Goal: Task Accomplishment & Management: Manage account settings

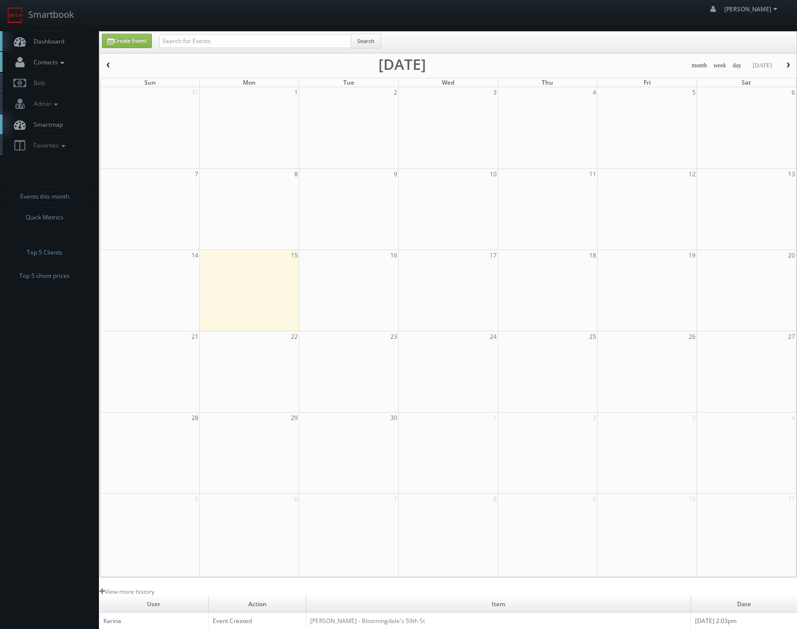
click at [73, 65] on link "Contacts" at bounding box center [49, 62] width 99 height 20
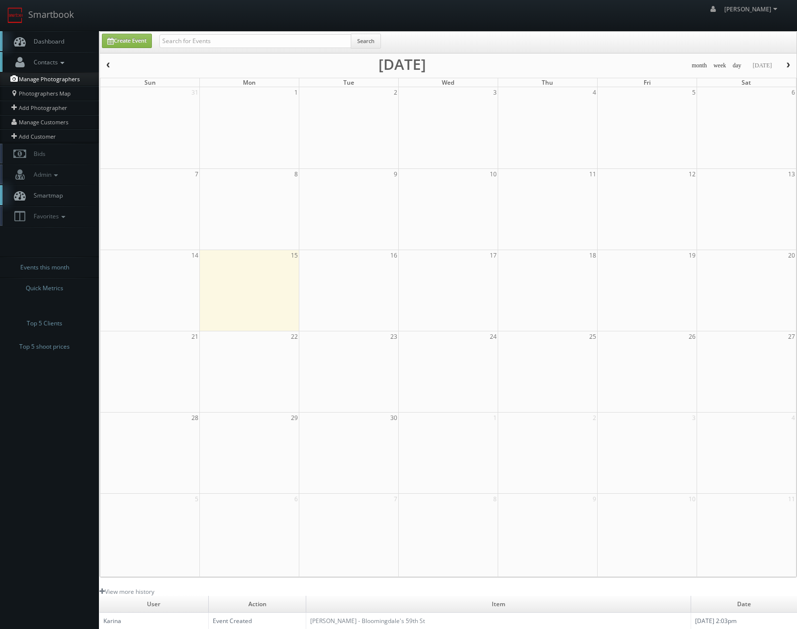
click at [43, 80] on link "Manage Photographers" at bounding box center [49, 79] width 99 height 14
click at [42, 123] on link "Manage Customers" at bounding box center [49, 122] width 99 height 14
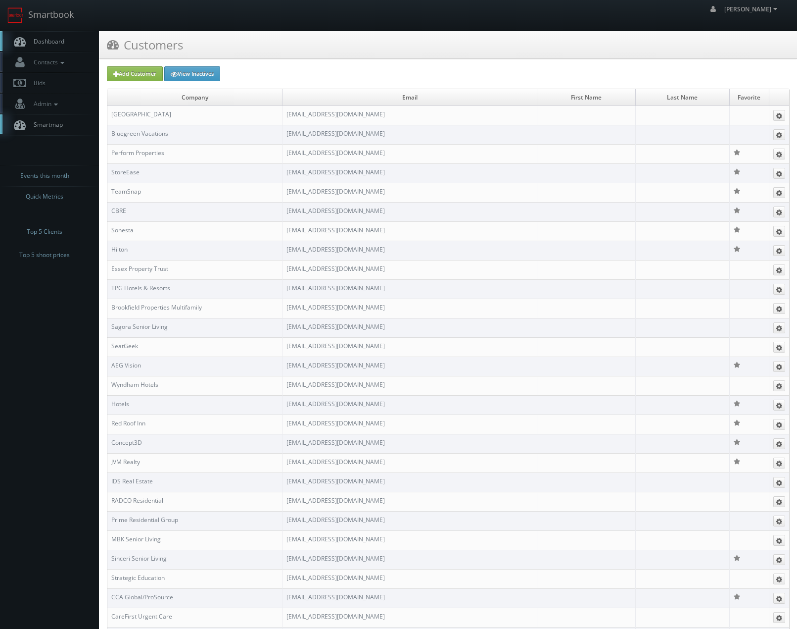
scroll to position [1673, 0]
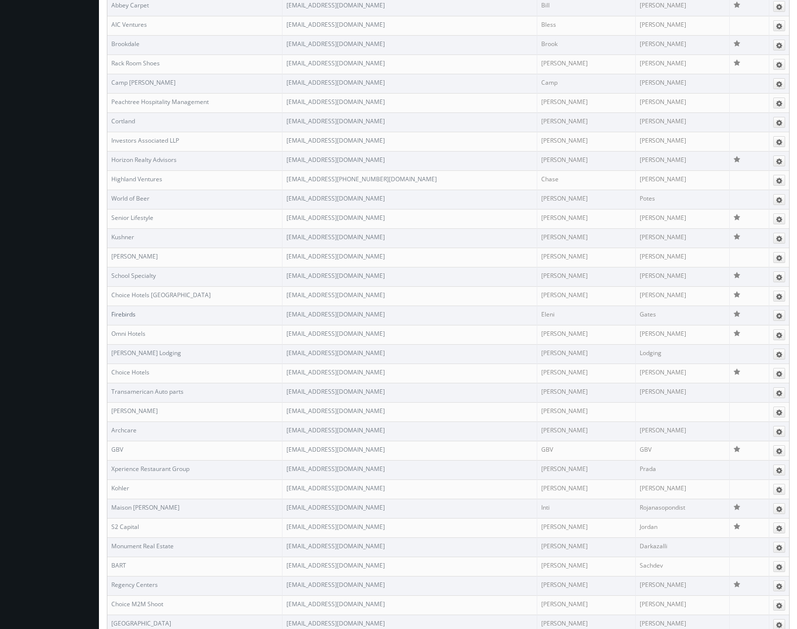
click at [127, 311] on link "Firebirds" at bounding box center [123, 314] width 24 height 8
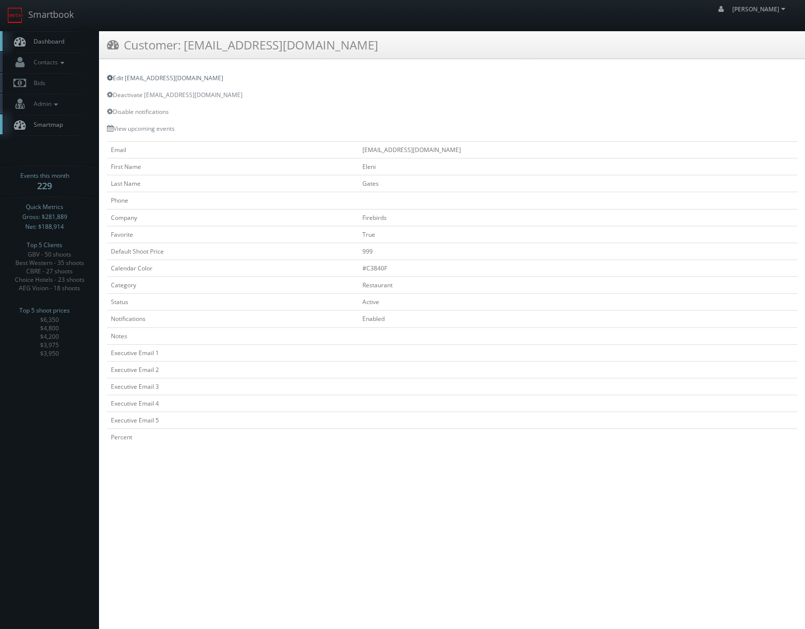
click at [127, 76] on link "Edit Eleni.Gates@fbgrill.com" at bounding box center [165, 78] width 116 height 8
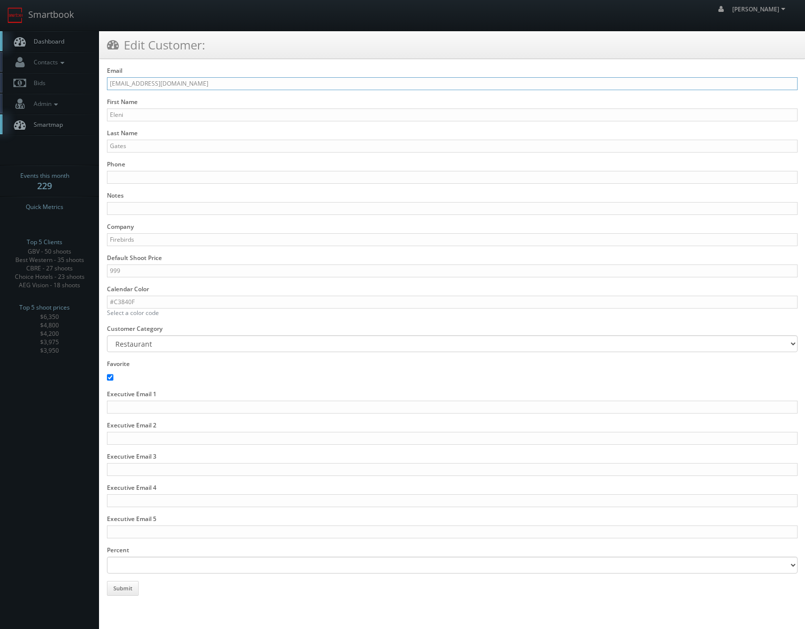
click at [174, 84] on input "[EMAIL_ADDRESS][DOMAIN_NAME]" at bounding box center [452, 83] width 691 height 13
click at [174, 84] on input "Eleni.Gates@fbgrill.com" at bounding box center [452, 83] width 691 height 13
click at [195, 82] on input "Eleni.Gates@fbgrill.com" at bounding box center [452, 83] width 691 height 13
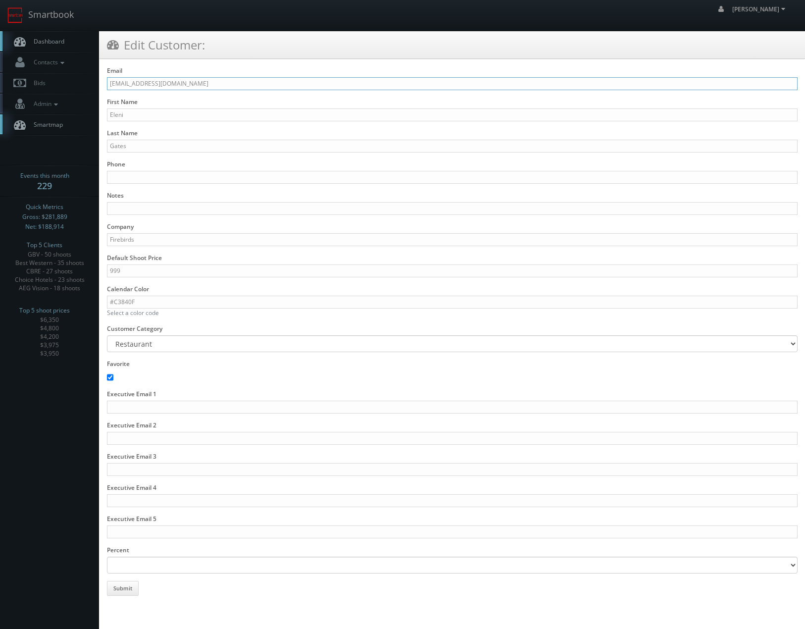
click at [195, 82] on input "Eleni.Gates@fbgrill.com" at bounding box center [452, 83] width 691 height 13
paste input "mikayla.prioleau"
type input "mikayla.prioleau@fbgrill.com"
click at [163, 113] on input "Eleni" at bounding box center [452, 114] width 691 height 13
click at [148, 116] on input "Mik" at bounding box center [452, 114] width 691 height 13
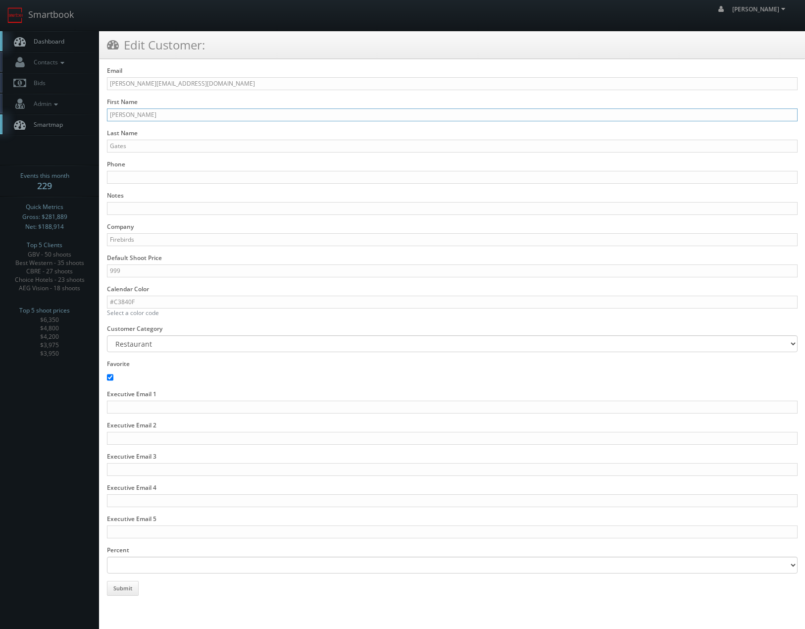
type input "Mikayla"
type input "Prioleau"
click at [128, 593] on button "Submit" at bounding box center [123, 588] width 32 height 15
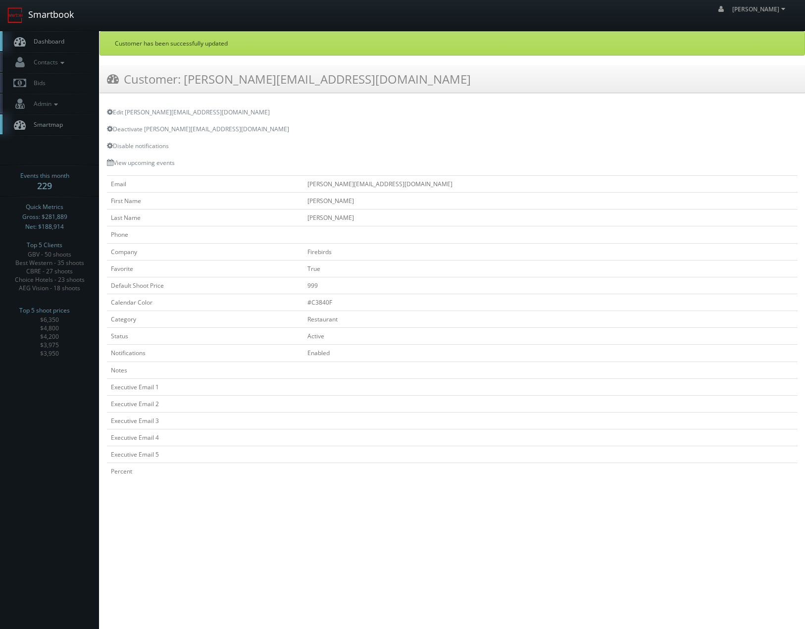
drag, startPoint x: 56, startPoint y: 16, endPoint x: 78, endPoint y: 29, distance: 25.3
click at [56, 15] on link "Smartbook" at bounding box center [40, 15] width 81 height 31
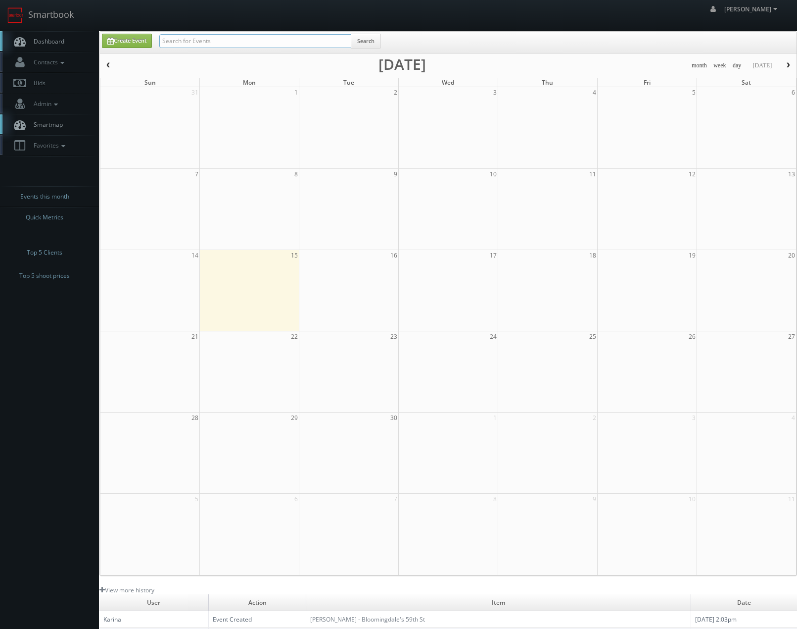
click at [215, 47] on input "text" at bounding box center [255, 41] width 192 height 14
type input "[PERSON_NAME]"
